Goal: Book appointment/travel/reservation

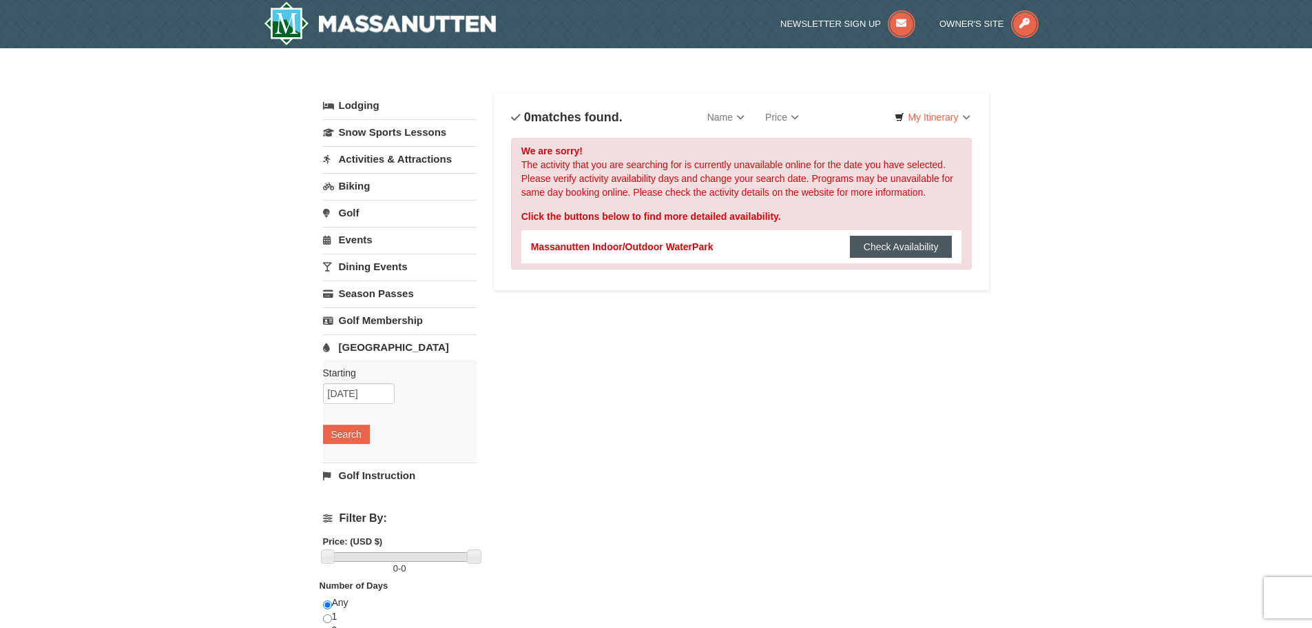
click at [878, 249] on button "Check Availability" at bounding box center [901, 247] width 103 height 22
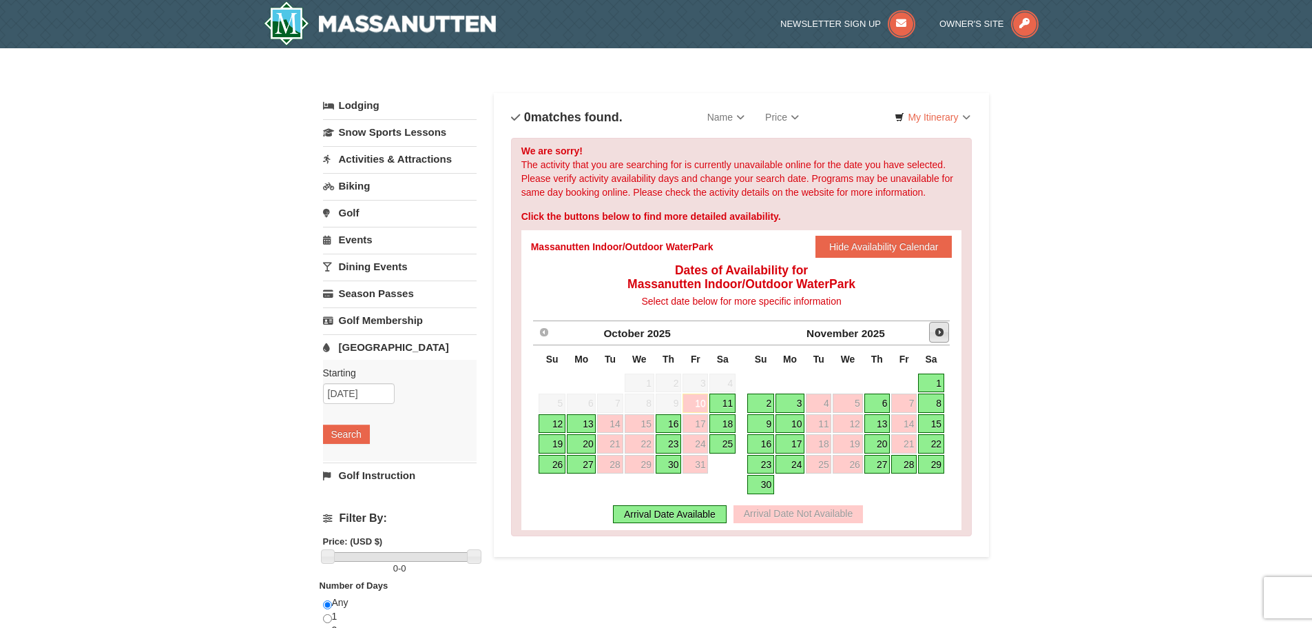
click at [939, 331] on span "Next" at bounding box center [939, 332] width 11 height 11
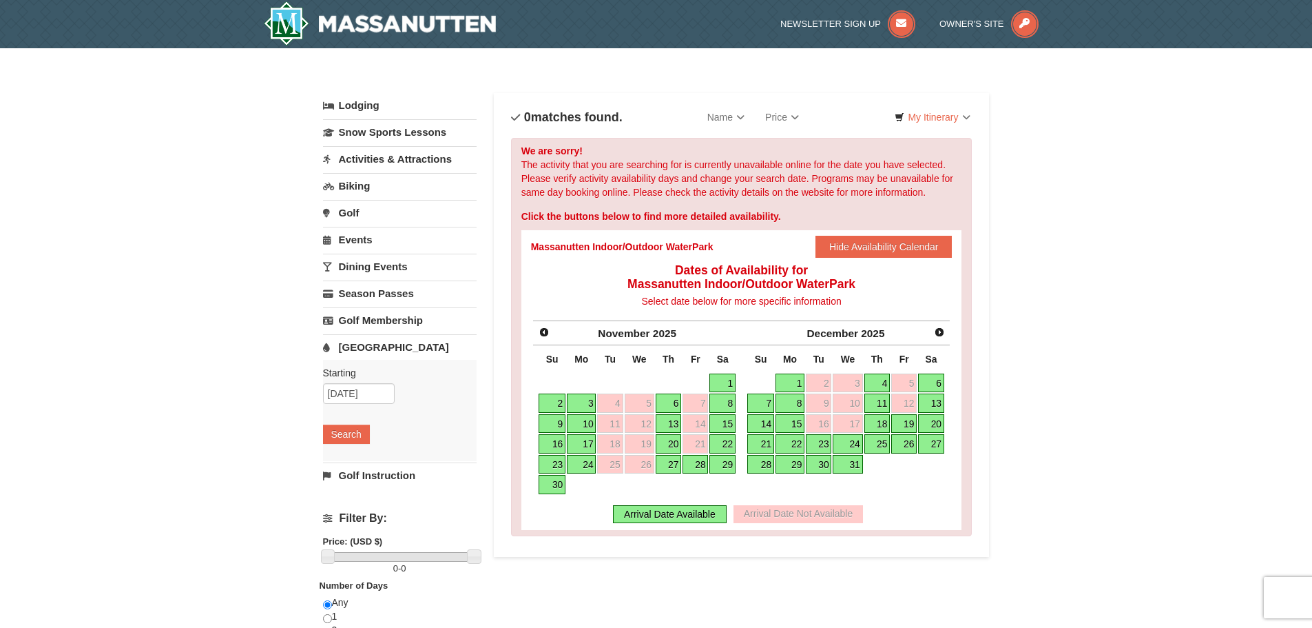
click at [936, 402] on link "13" at bounding box center [931, 402] width 26 height 19
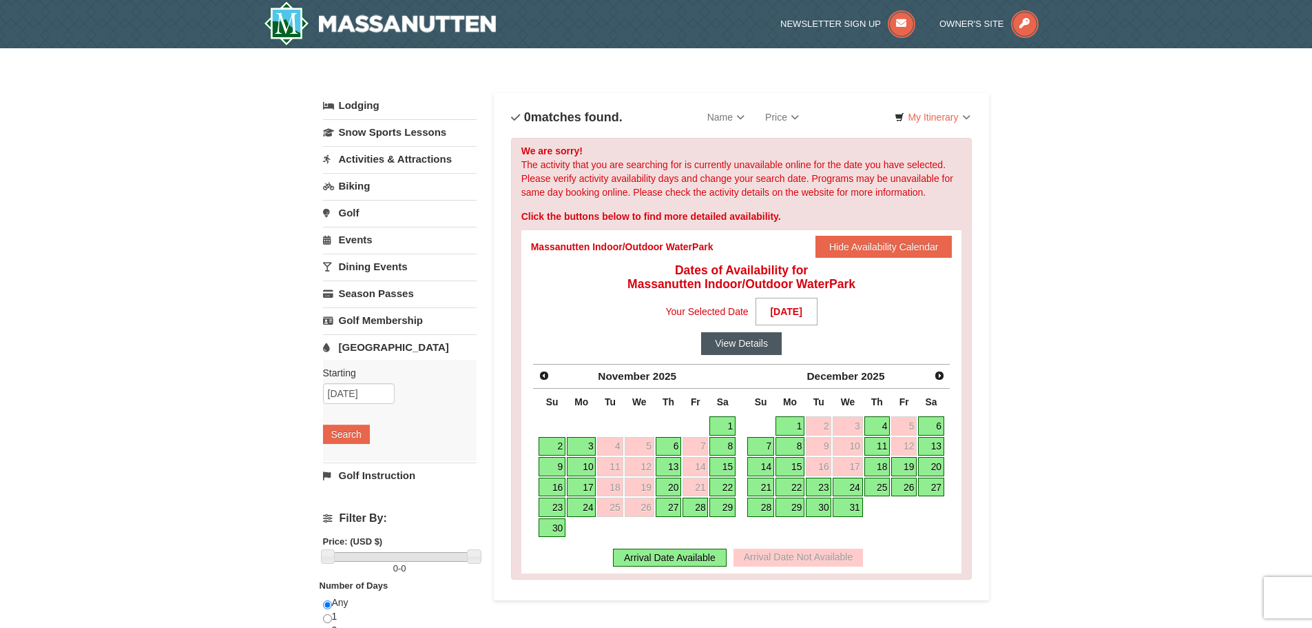
click at [740, 345] on button "View Details" at bounding box center [741, 343] width 81 height 22
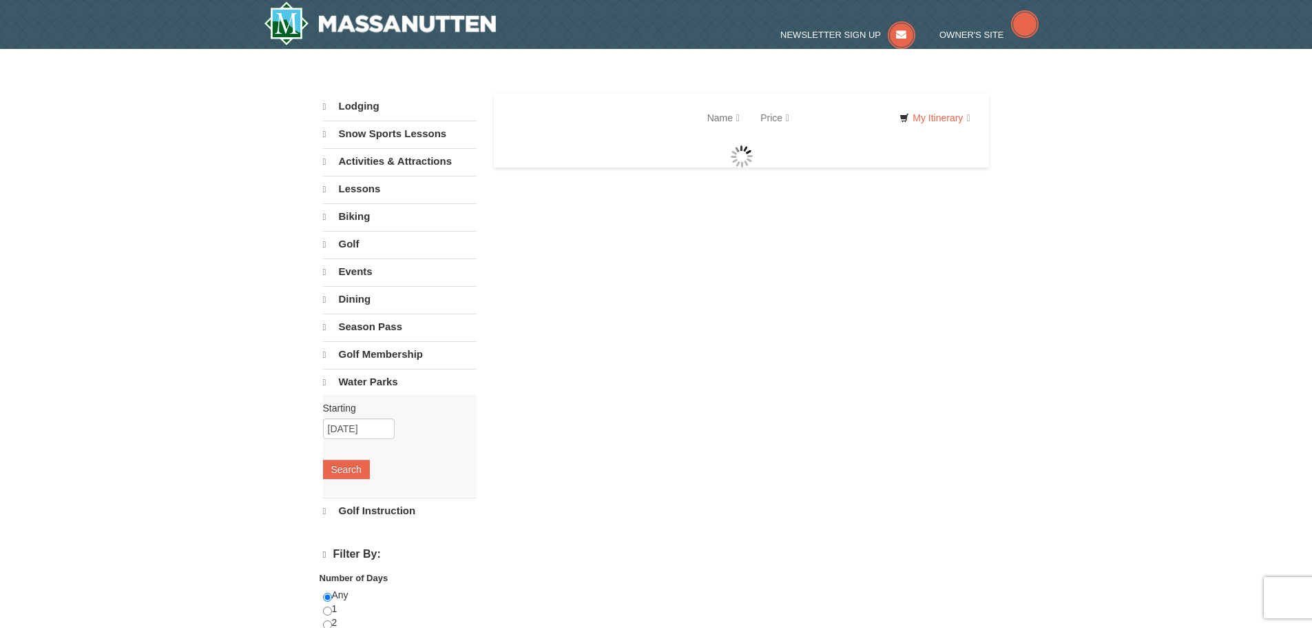
select select "10"
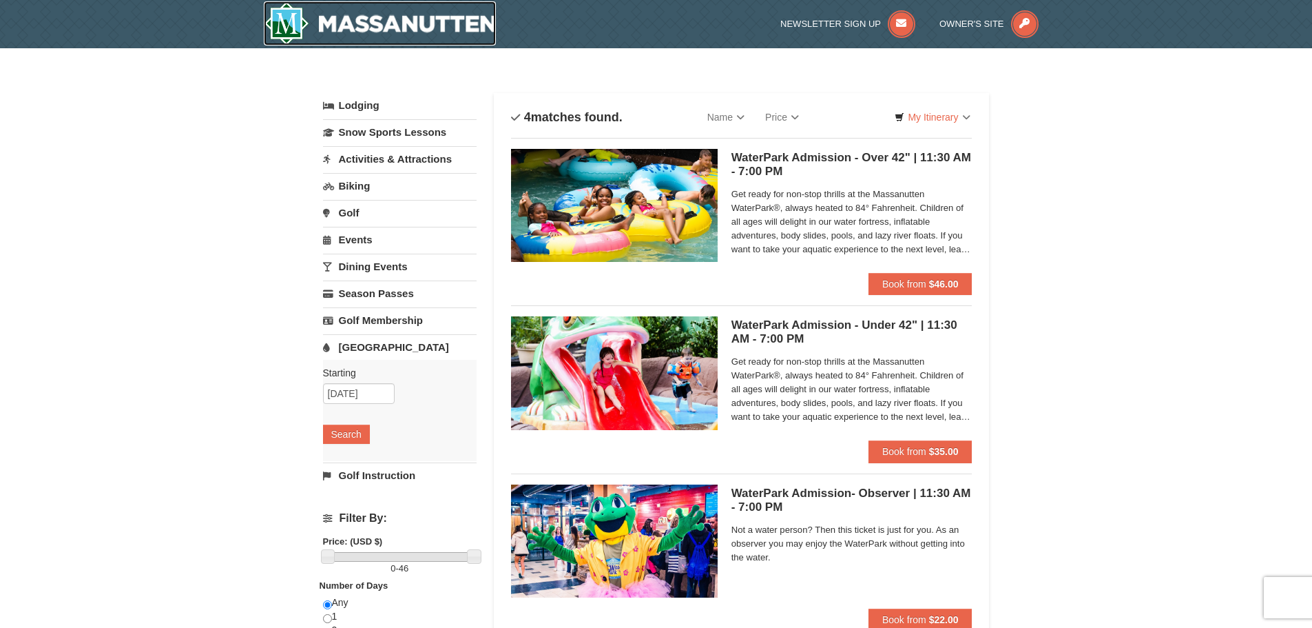
click at [377, 17] on img at bounding box center [380, 23] width 233 height 44
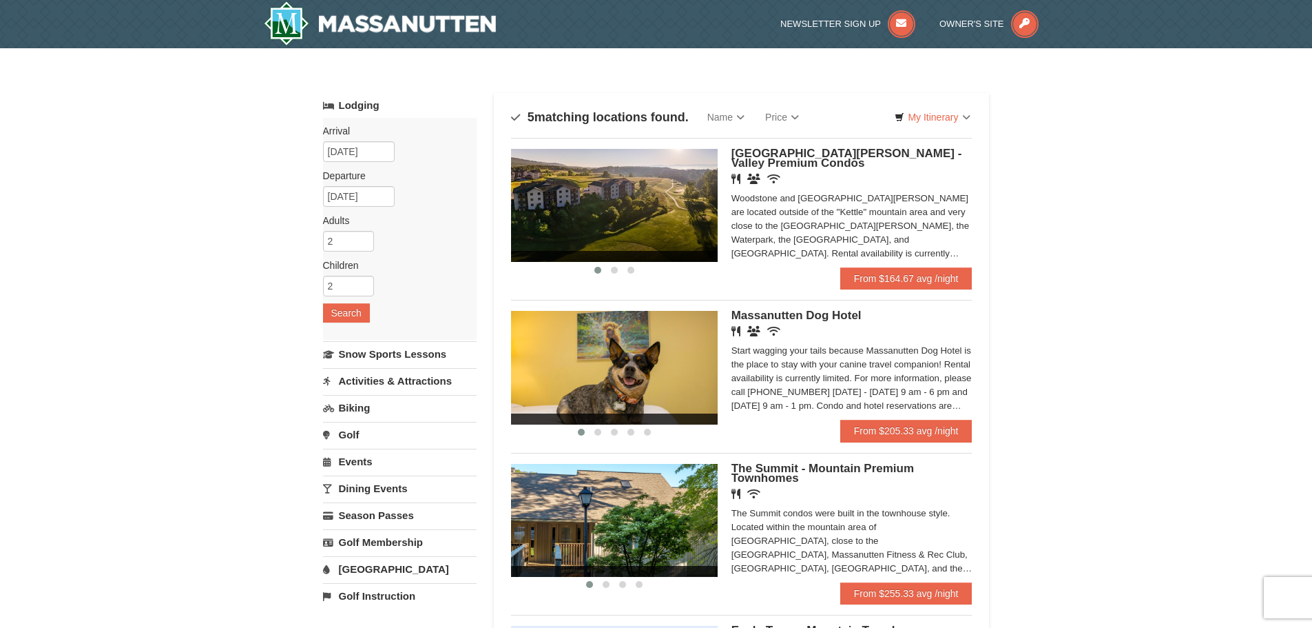
click at [360, 564] on link "[GEOGRAPHIC_DATA]" at bounding box center [400, 568] width 154 height 25
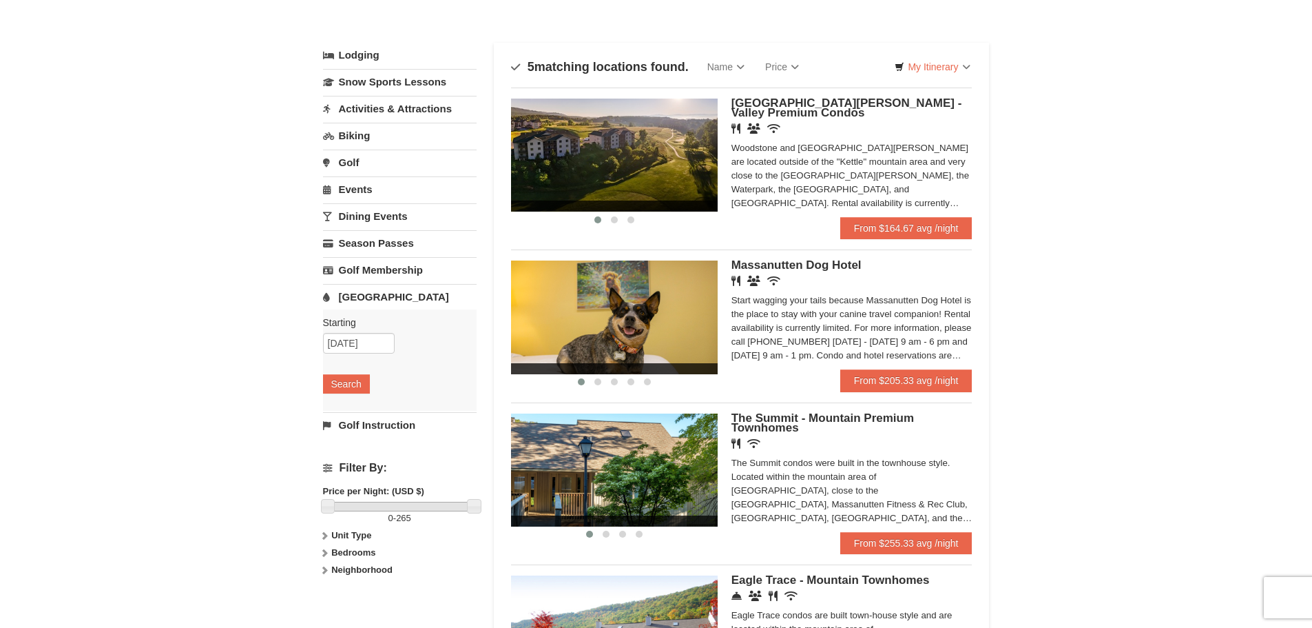
scroll to position [69, 0]
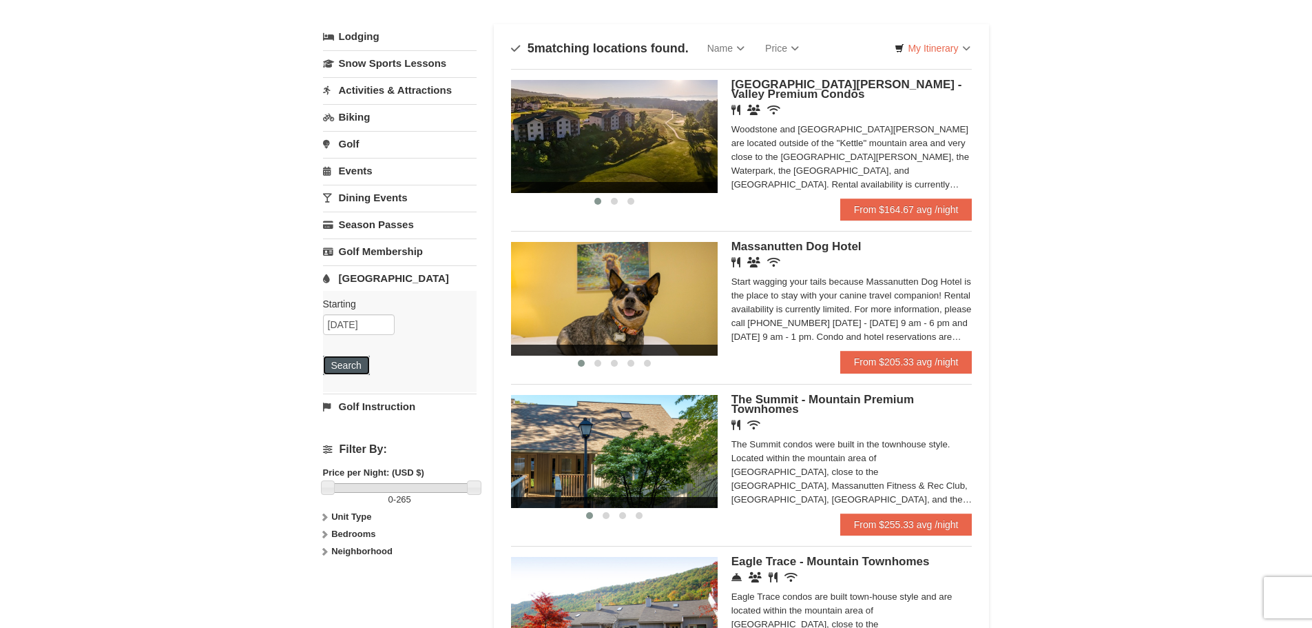
click at [338, 373] on button "Search" at bounding box center [346, 364] width 47 height 19
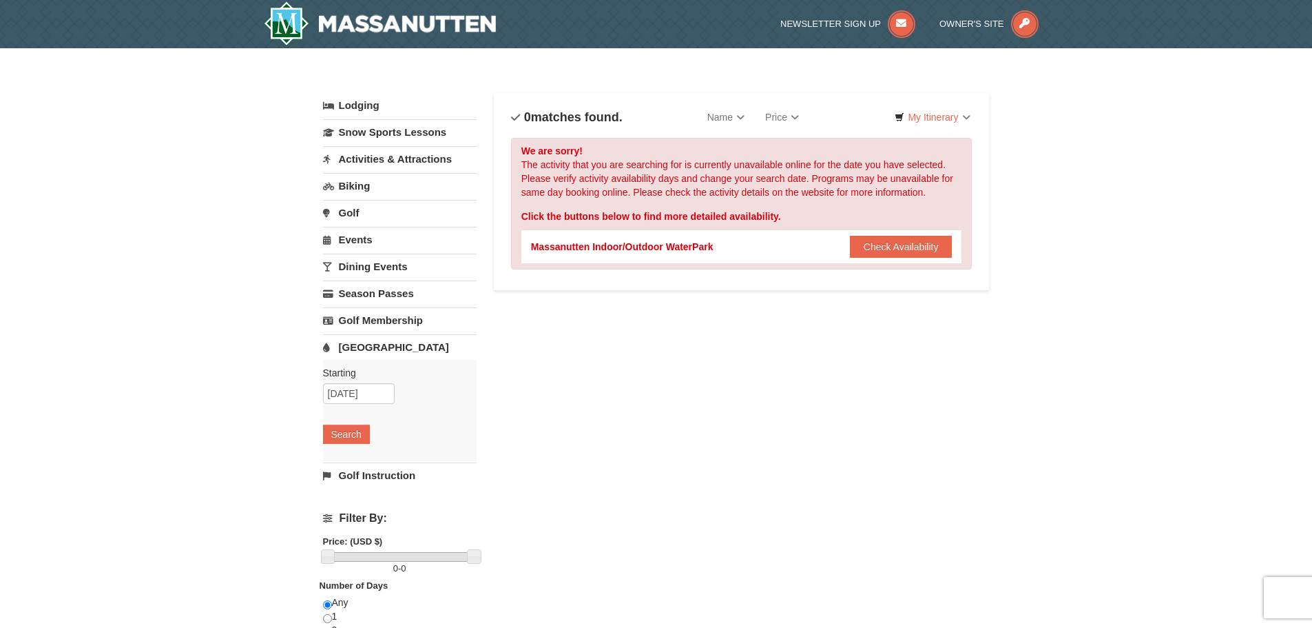
click at [642, 244] on div "Massanutten Indoor/Outdoor WaterPark" at bounding box center [622, 247] width 183 height 14
click at [386, 14] on img at bounding box center [380, 23] width 233 height 44
